Goal: Complete application form

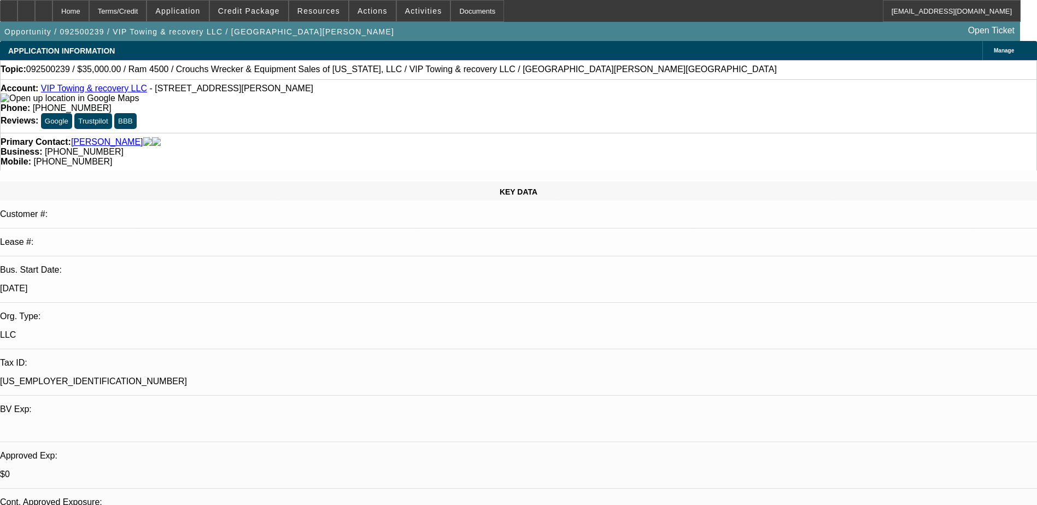
select select "0"
select select "2"
select select "0.1"
select select "0"
select select "2"
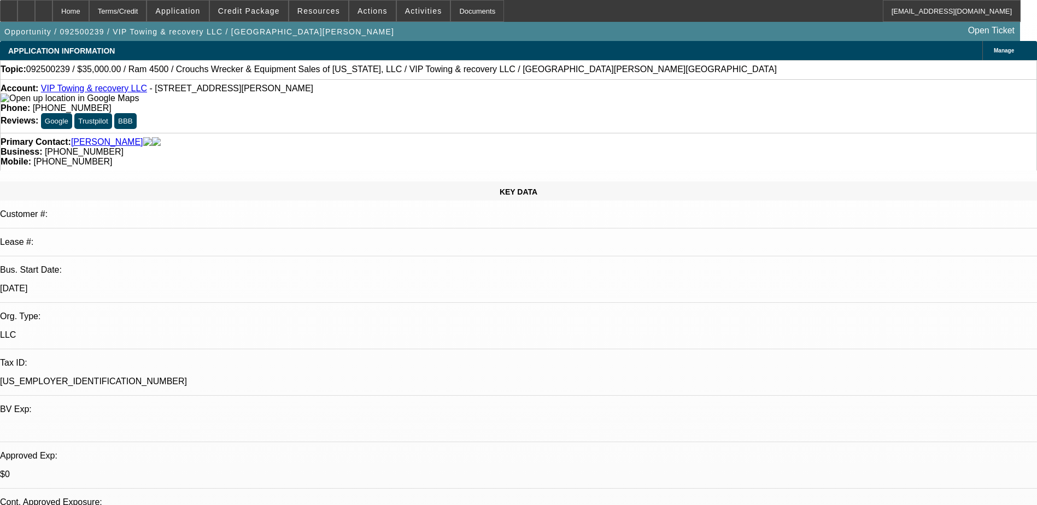
select select "0.1"
select select "0.2"
select select "0"
select select "0.1"
select select "0.2"
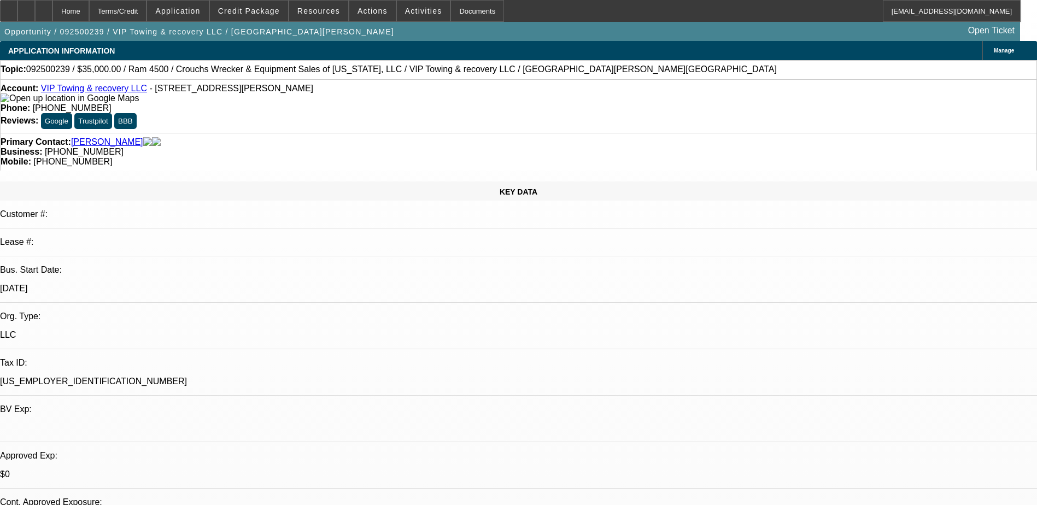
select select "0"
select select "0.1"
select select "1"
select select "2"
select select "4"
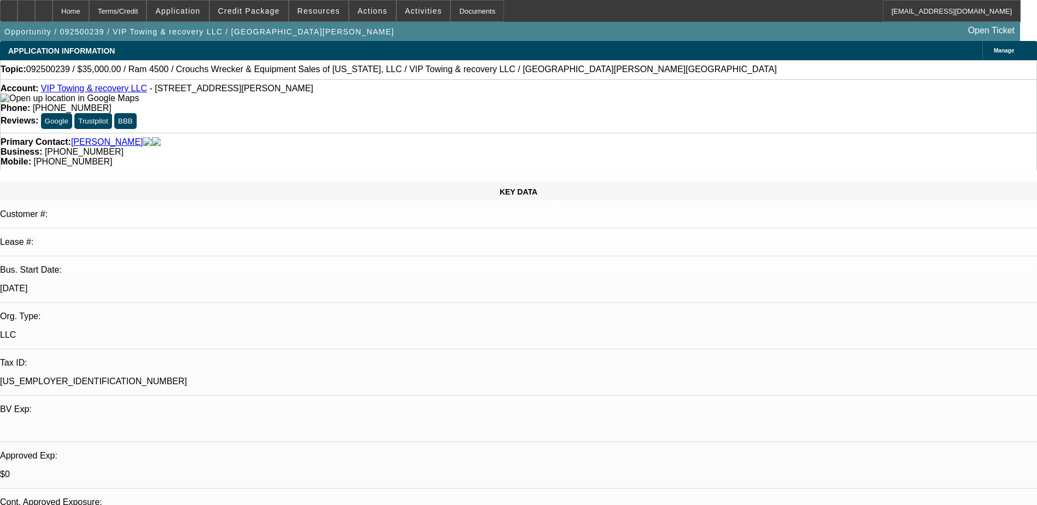
select select "1"
select select "2"
select select "4"
select select "1"
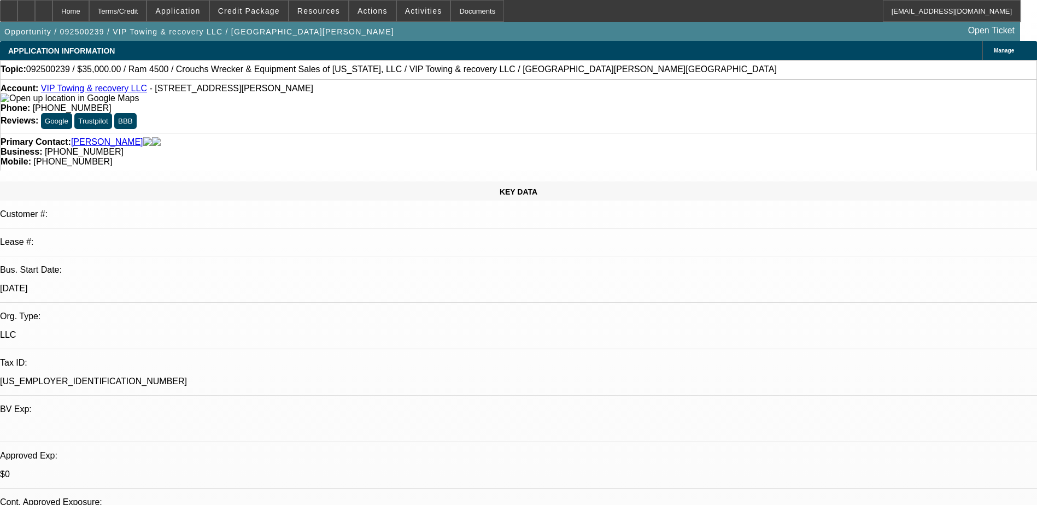
select select "4"
select select "1"
select select "4"
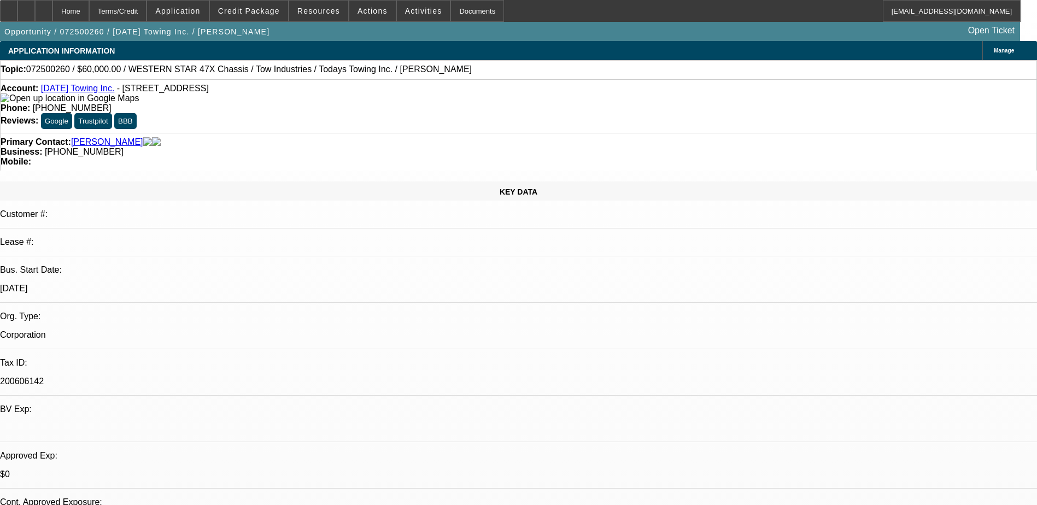
select select "0"
select select "0.1"
select select "0"
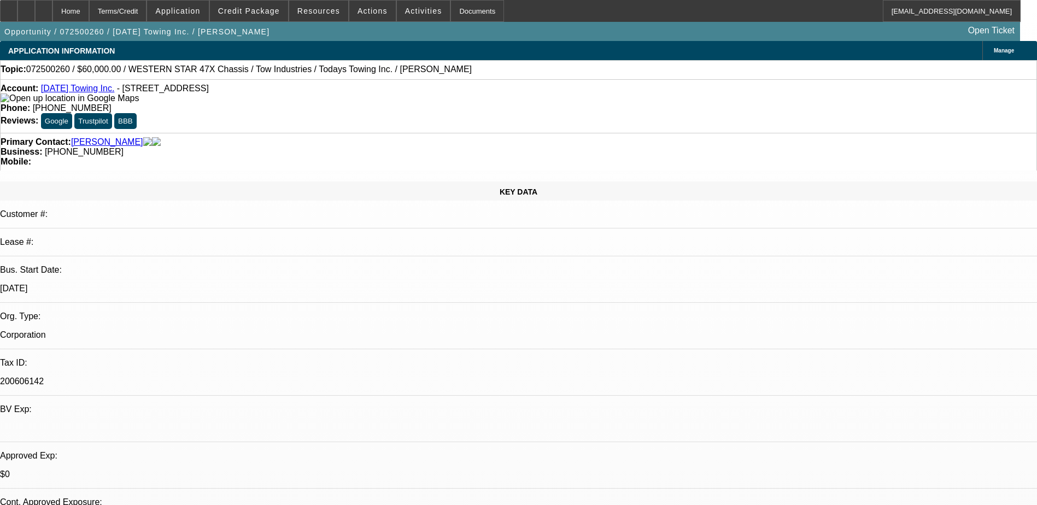
select select "0.1"
select select "0"
select select "0.1"
select select "0"
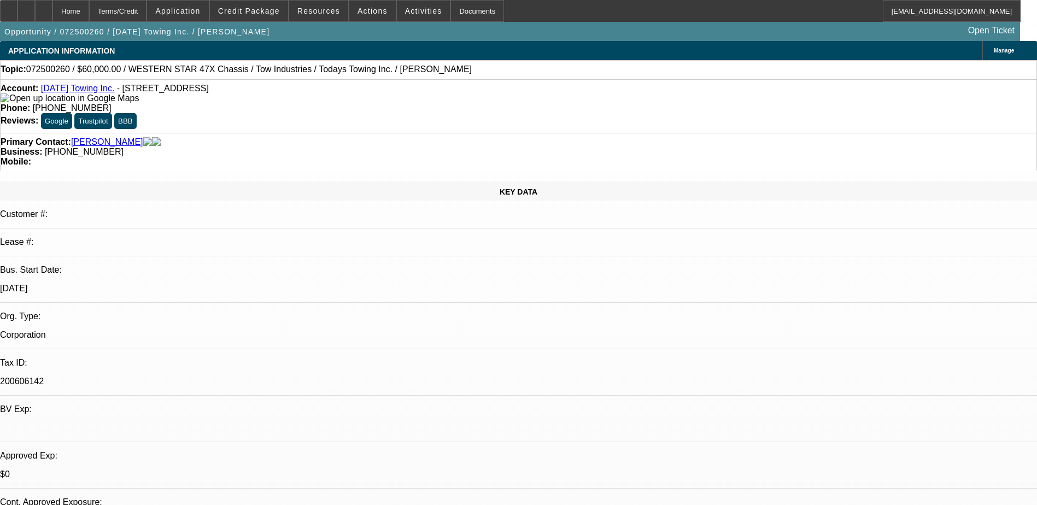
select select "0"
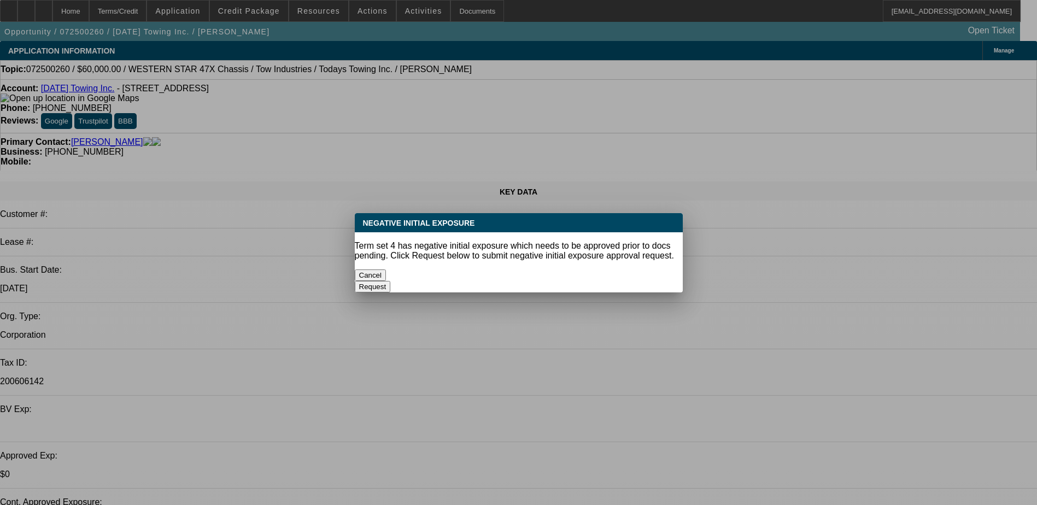
select select "1"
select select "2"
select select "4"
select select "1"
select select "2"
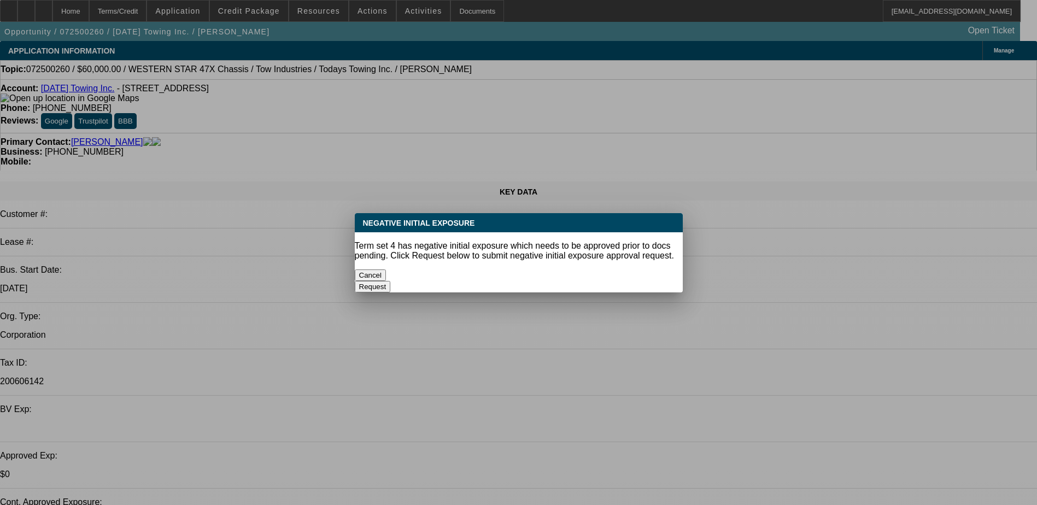
select select "4"
select select "1"
select select "2"
select select "4"
select select "1"
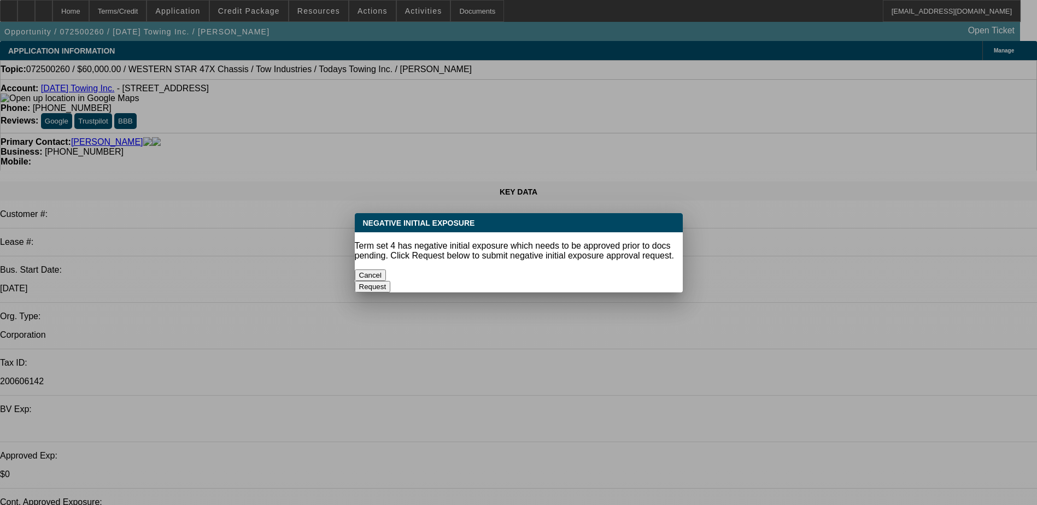
select select "1"
select select "6"
click at [387, 274] on button "Cancel" at bounding box center [371, 275] width 32 height 11
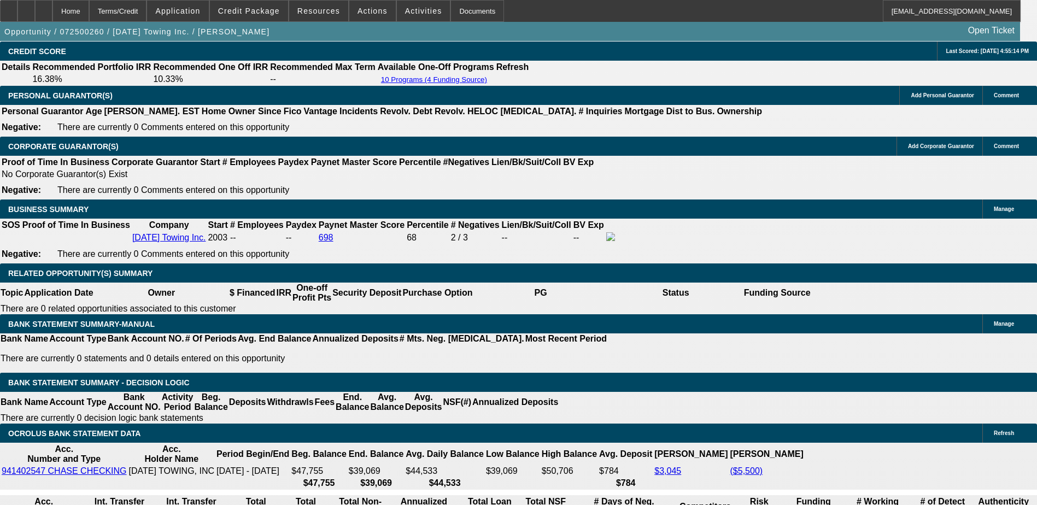
scroll to position [1640, 0]
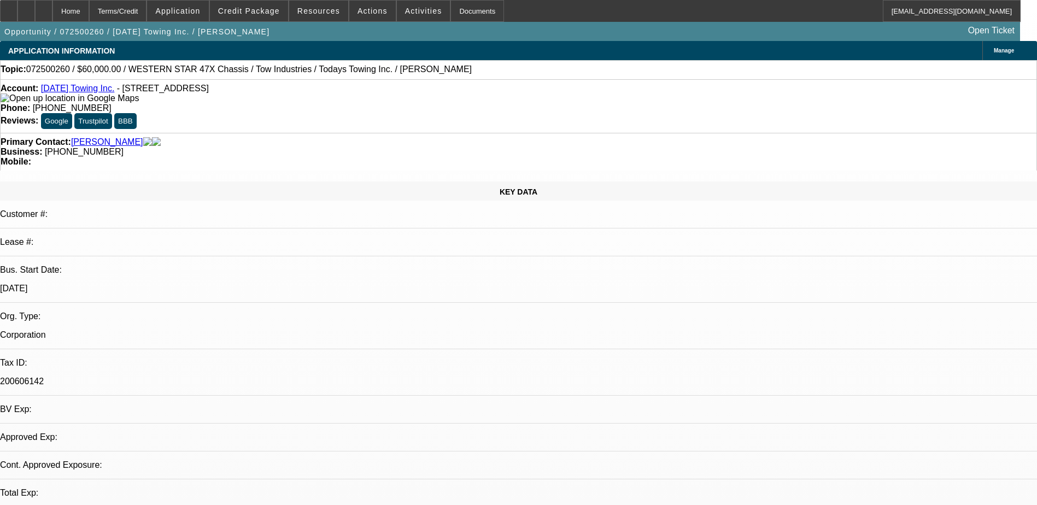
select select "0"
select select "0.1"
select select "0"
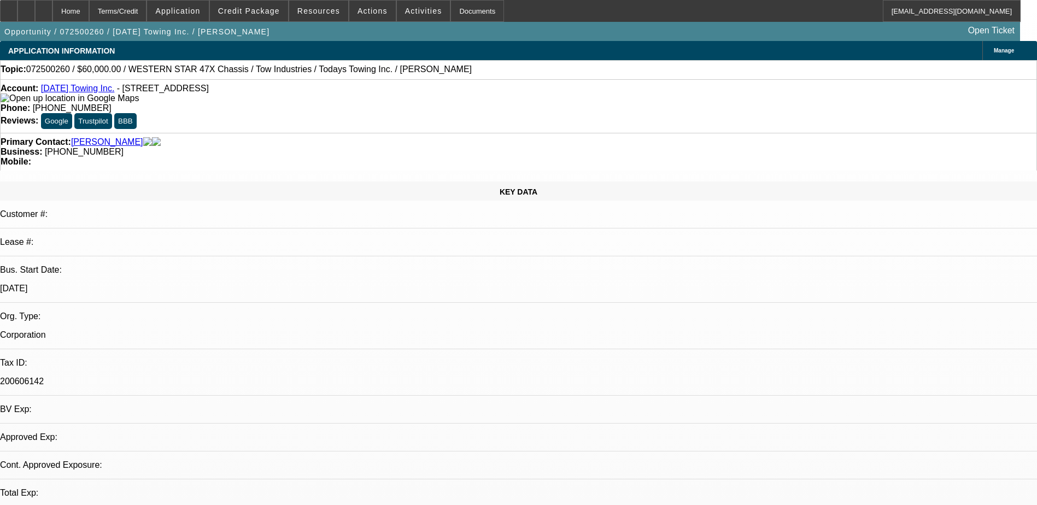
select select "0.1"
select select "0"
select select "0.1"
select select "0"
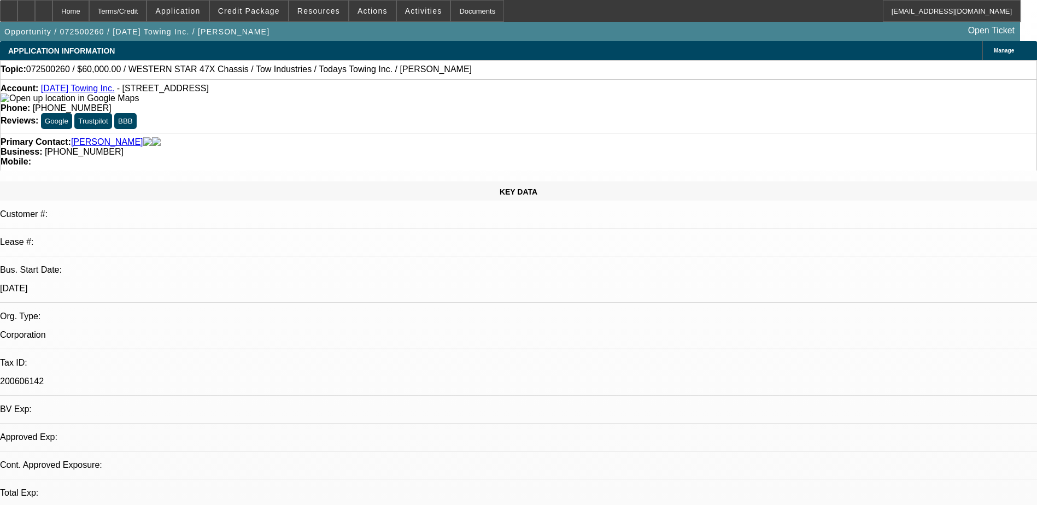
select select "0"
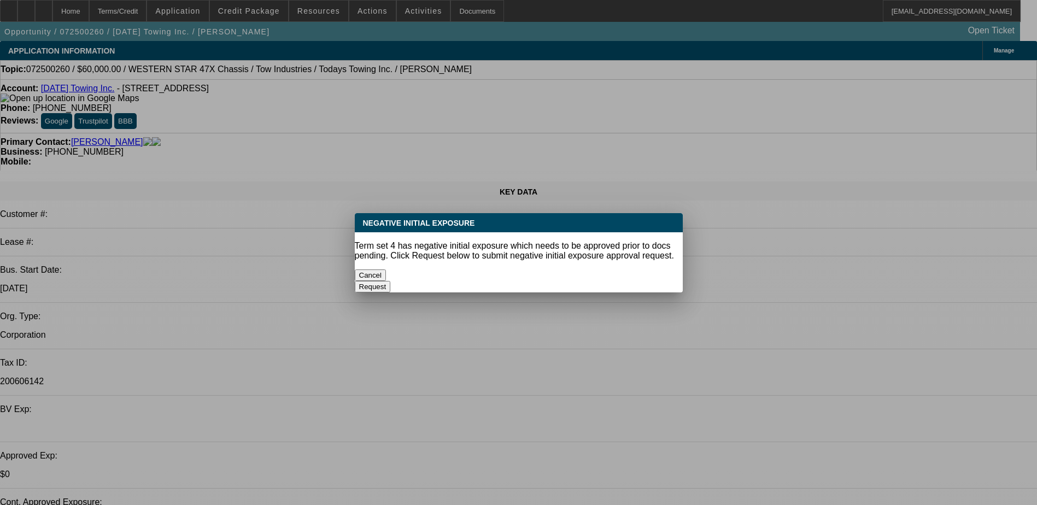
select select "1"
select select "2"
select select "4"
select select "1"
select select "2"
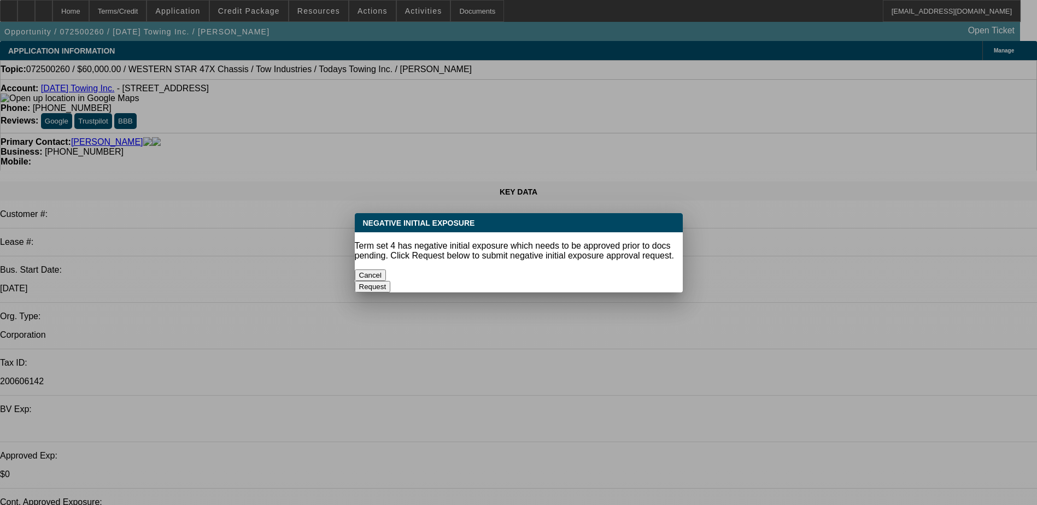
select select "4"
select select "1"
select select "2"
select select "4"
select select "1"
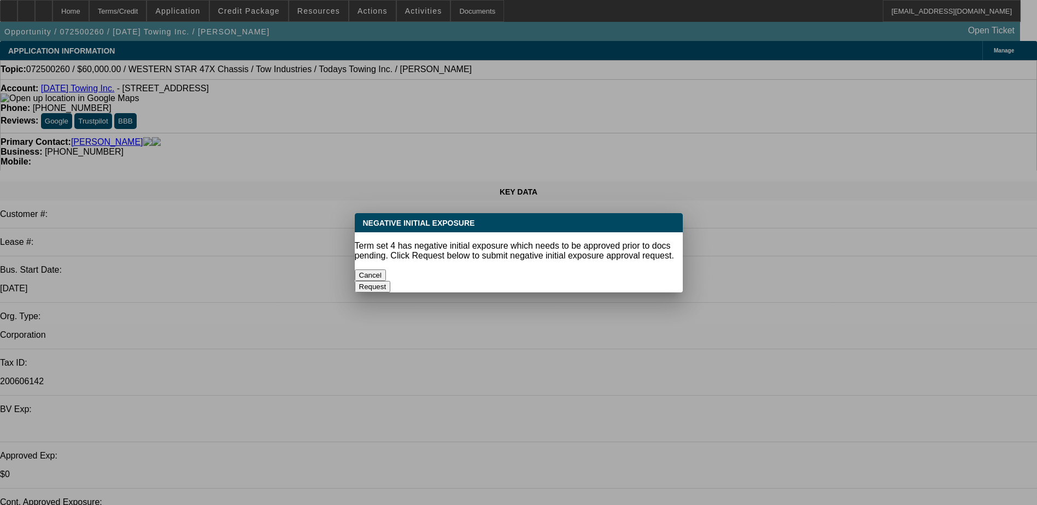
select select "1"
select select "6"
click at [387, 270] on button "Cancel" at bounding box center [371, 275] width 32 height 11
